Goal: Use online tool/utility: Utilize a website feature to perform a specific function

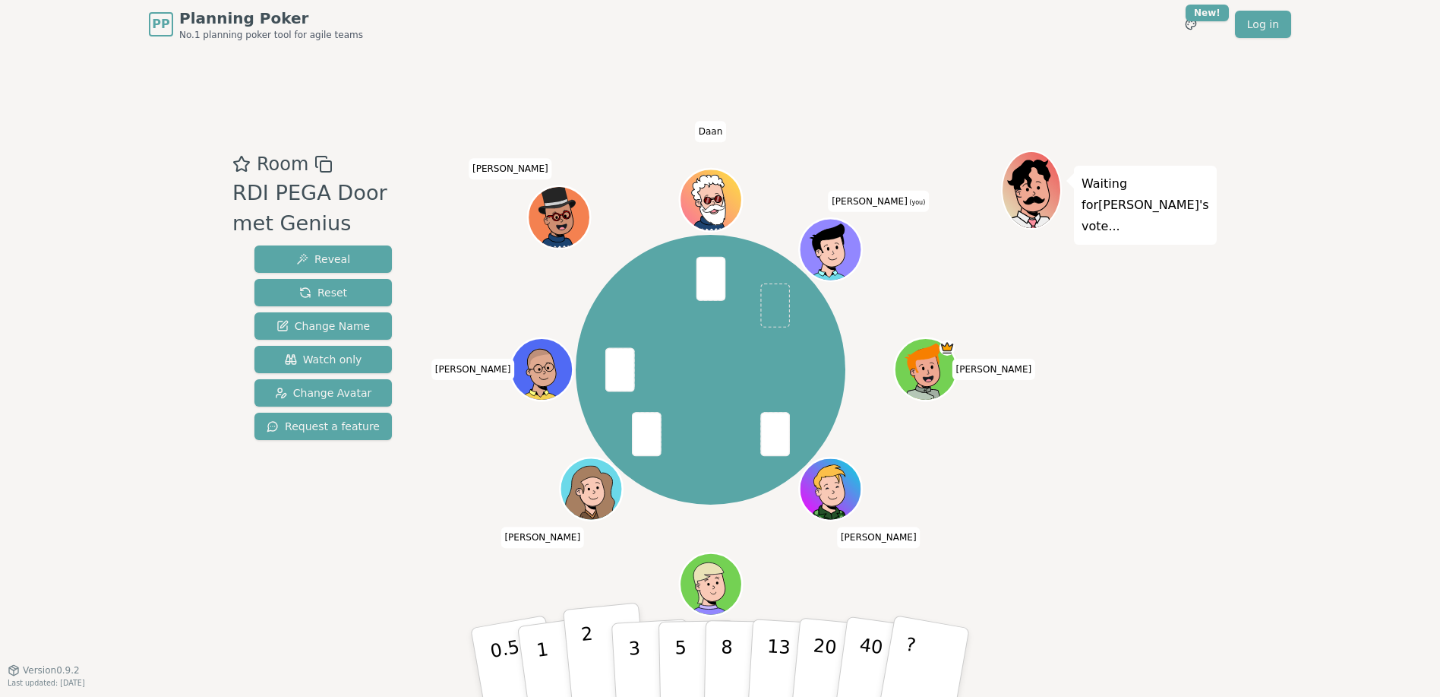
click at [592, 650] on p "2" at bounding box center [590, 664] width 20 height 83
click at [585, 634] on p "2" at bounding box center [590, 664] width 20 height 83
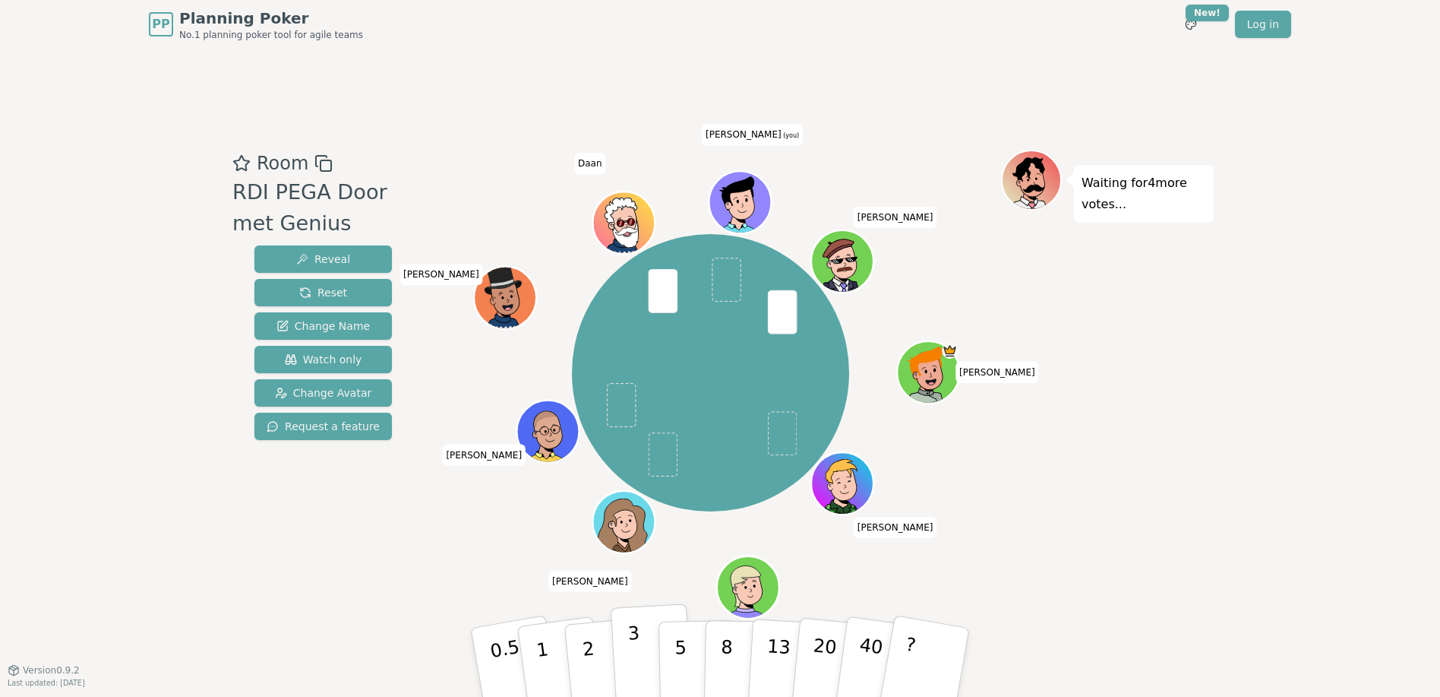
click at [632, 650] on p "3" at bounding box center [635, 663] width 17 height 83
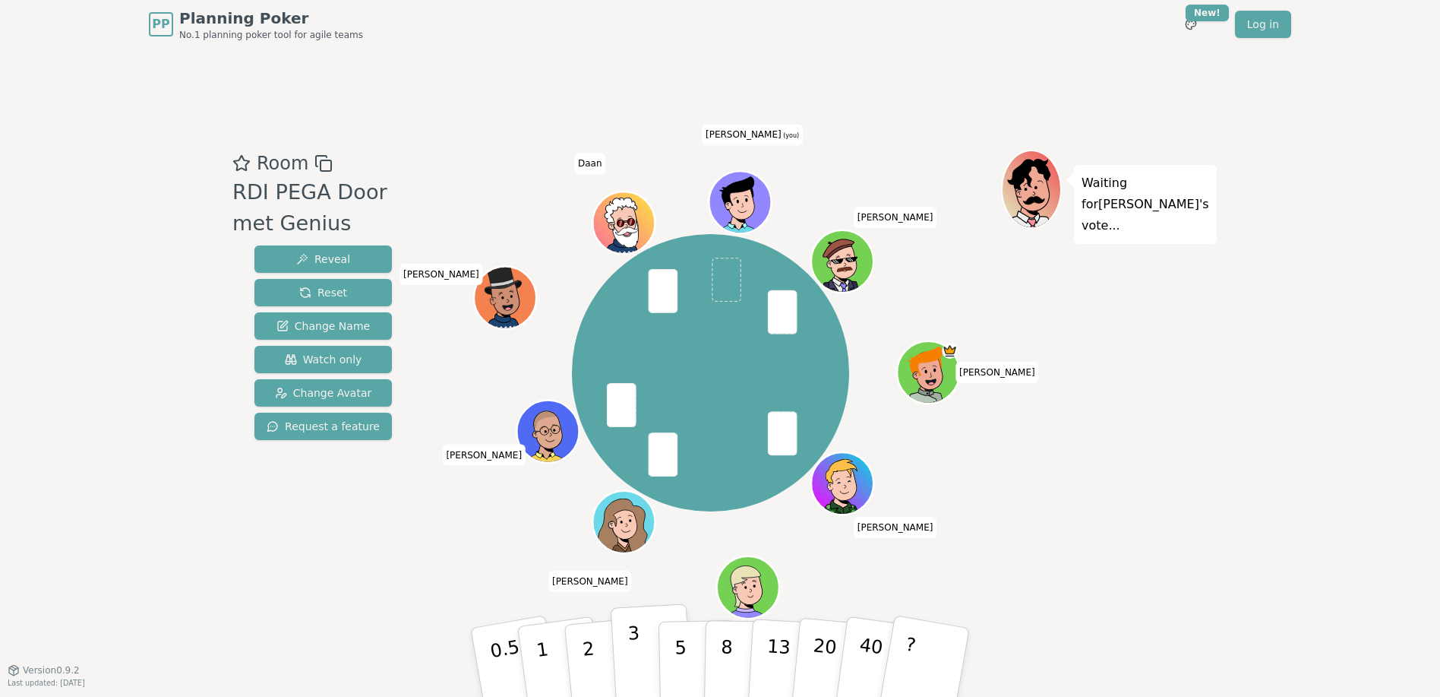
drag, startPoint x: 625, startPoint y: 636, endPoint x: 615, endPoint y: 636, distance: 9.9
click at [624, 636] on button "3" at bounding box center [652, 662] width 83 height 119
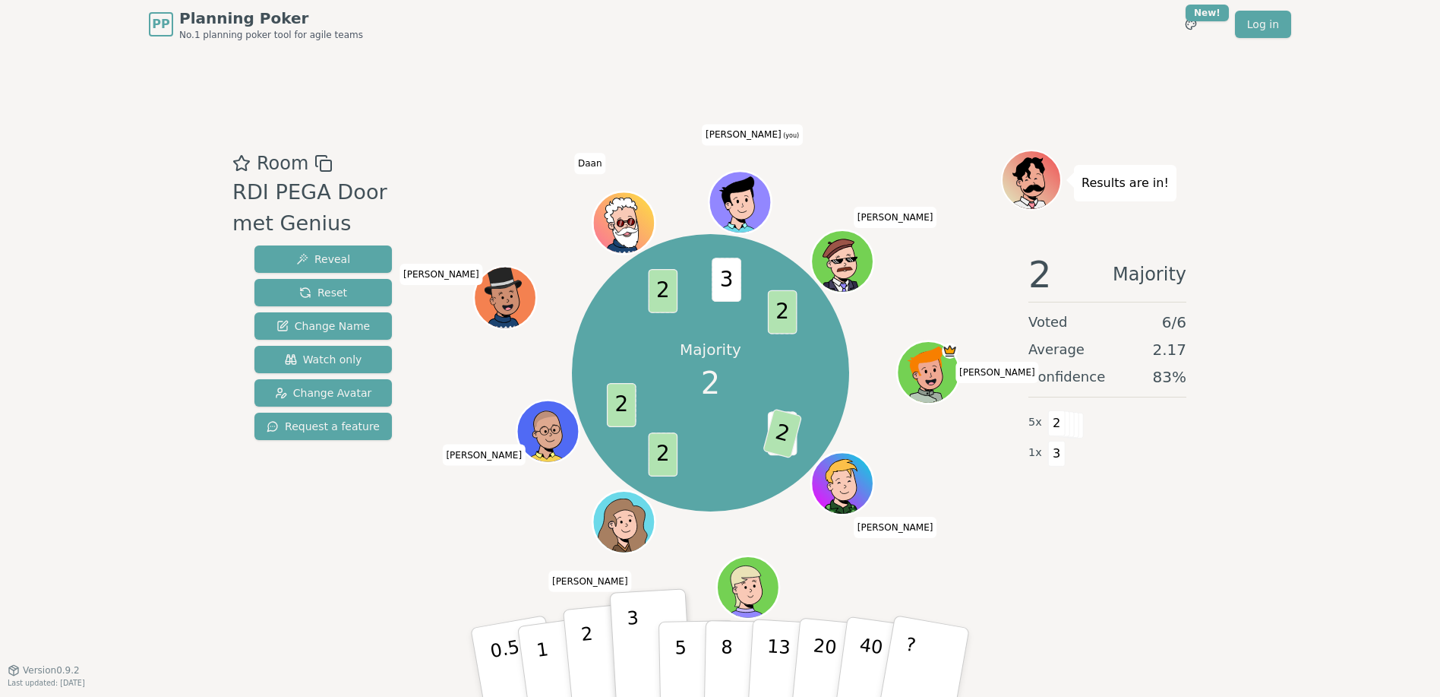
click at [583, 643] on p "2" at bounding box center [590, 664] width 20 height 83
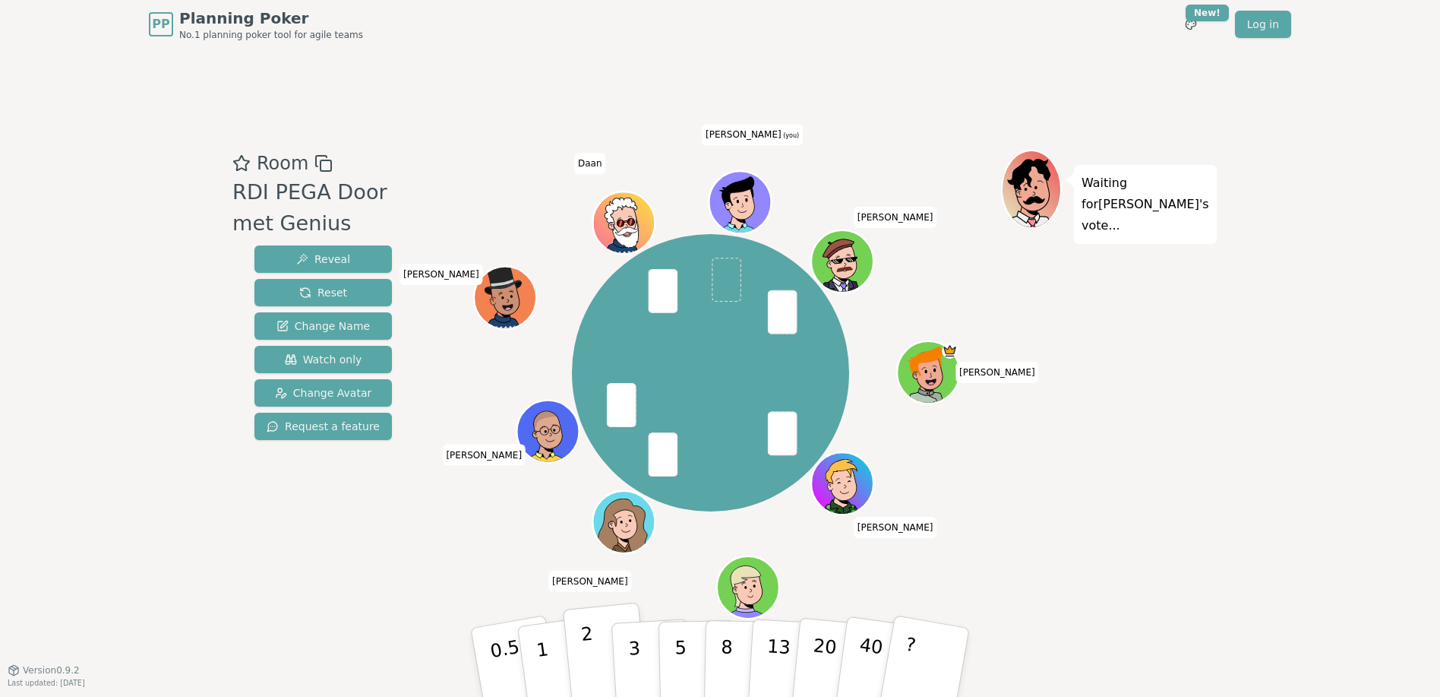
click at [592, 649] on p "2" at bounding box center [590, 664] width 20 height 83
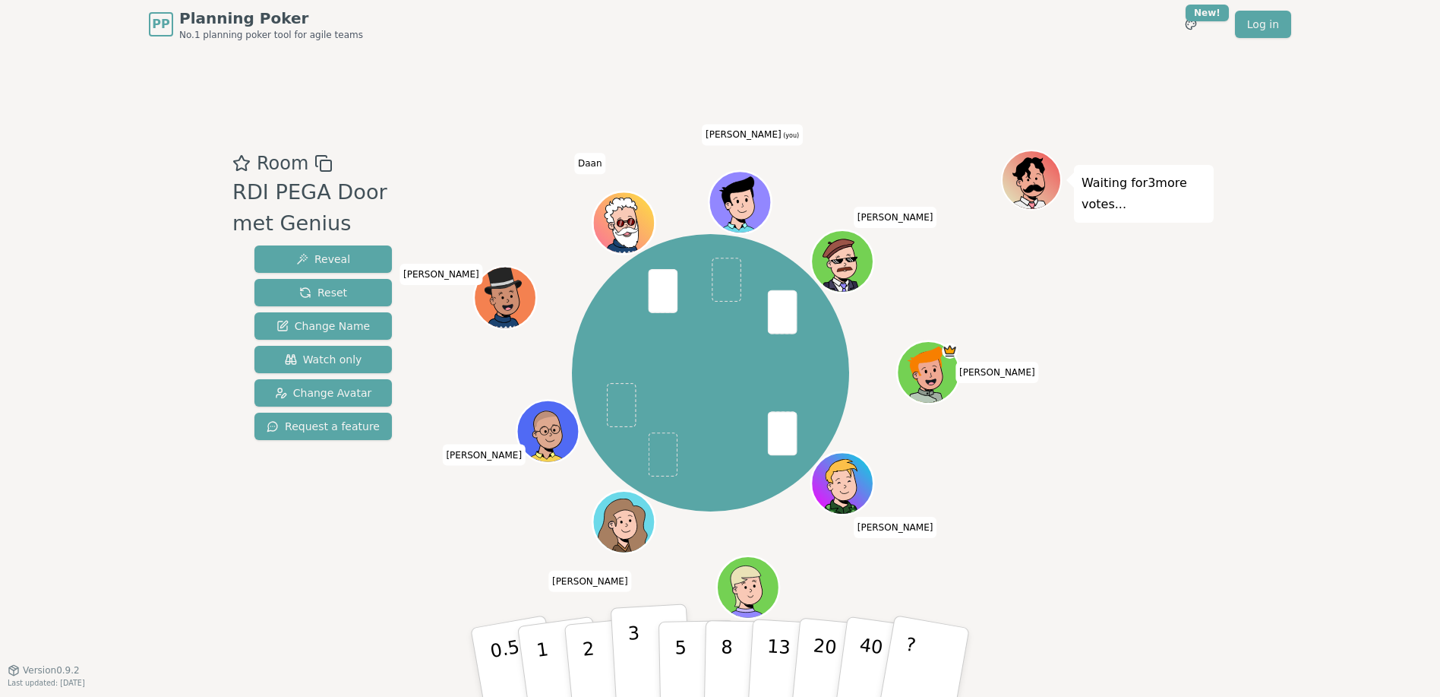
click at [630, 635] on p "3" at bounding box center [635, 663] width 17 height 83
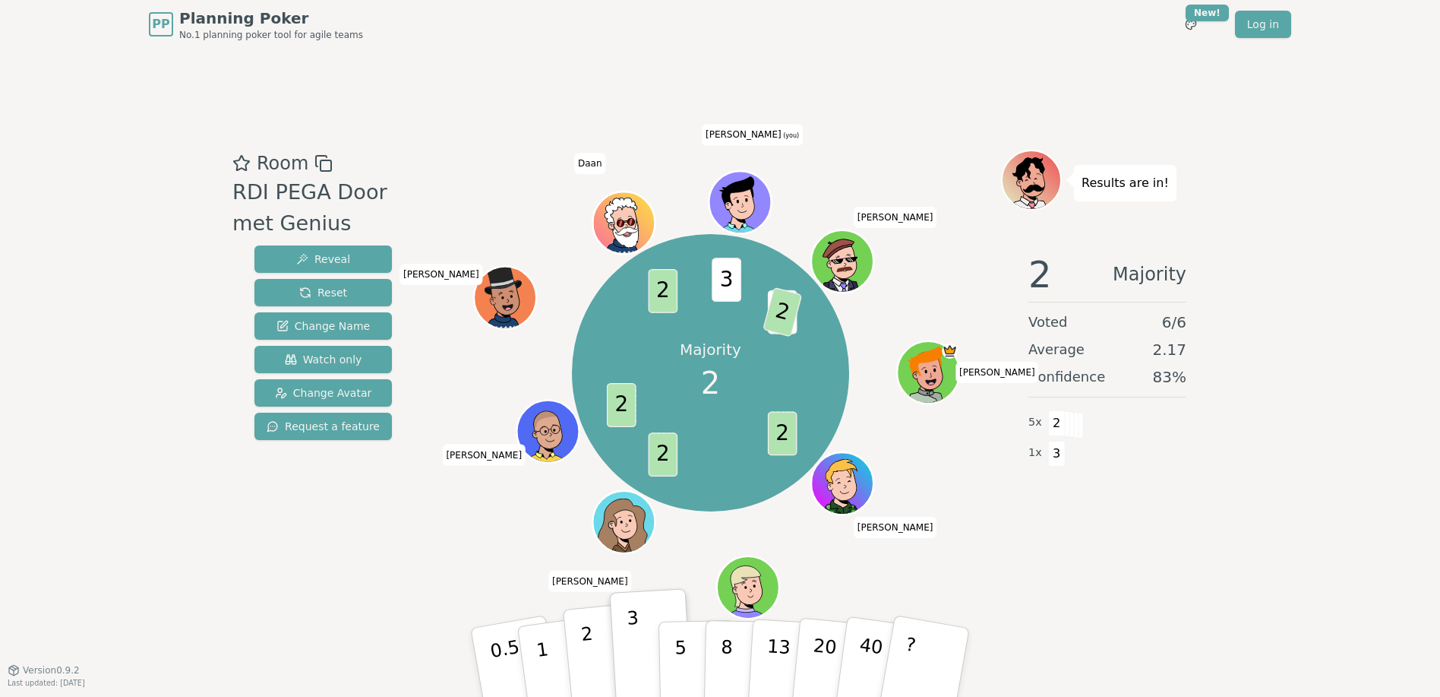
click at [588, 653] on p "2" at bounding box center [590, 664] width 20 height 83
